Goal: Transaction & Acquisition: Download file/media

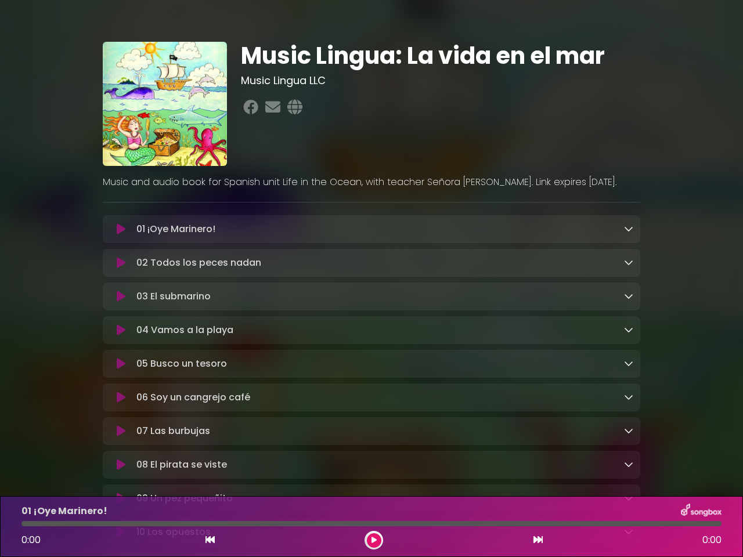
click at [121, 230] on icon at bounding box center [121, 229] width 9 height 12
click at [628, 229] on icon at bounding box center [628, 228] width 9 height 9
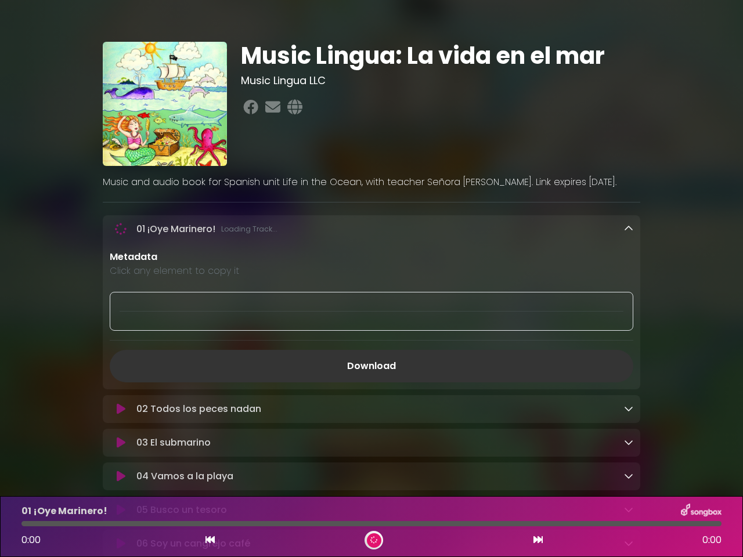
click at [121, 395] on div "02 Todos los peces nadan Loading Track..." at bounding box center [371, 409] width 537 height 28
click at [628, 263] on p "Metadata" at bounding box center [371, 257] width 523 height 14
click at [121, 298] on div at bounding box center [371, 311] width 523 height 39
click at [628, 298] on div at bounding box center [371, 311] width 523 height 39
click at [121, 332] on div "Metadata Click any element to copy it Download" at bounding box center [371, 316] width 537 height 132
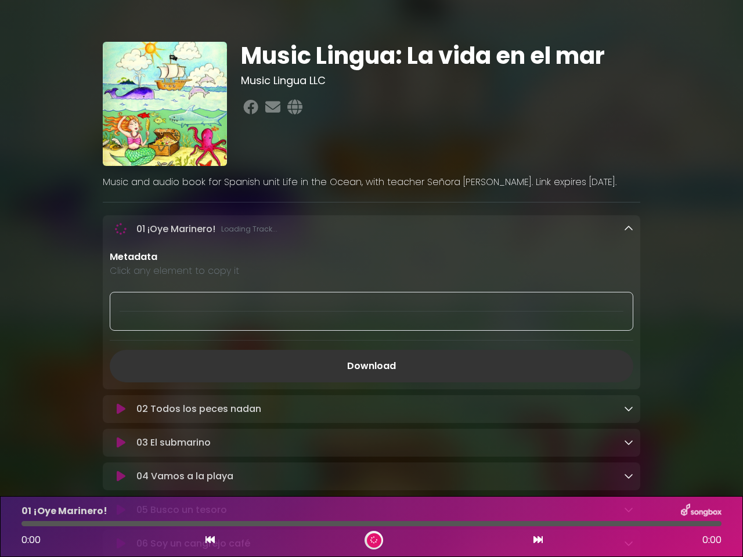
click at [628, 332] on div "Metadata Click any element to copy it Download" at bounding box center [371, 316] width 537 height 132
click at [121, 367] on link "Download" at bounding box center [371, 366] width 523 height 32
click at [628, 366] on link "Download" at bounding box center [371, 366] width 523 height 32
